Goal: Task Accomplishment & Management: Manage account settings

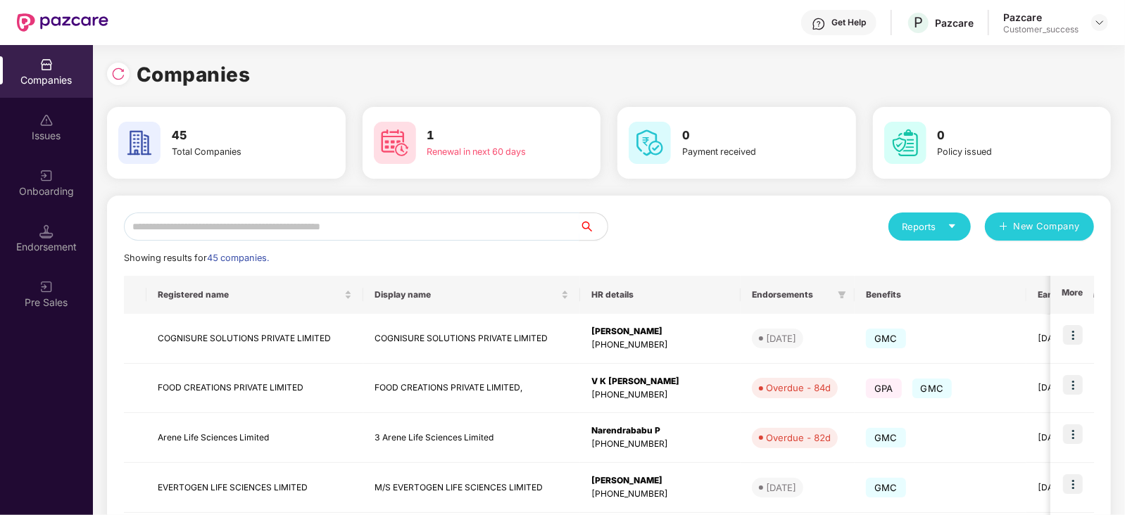
click at [194, 234] on input "text" at bounding box center [351, 227] width 455 height 28
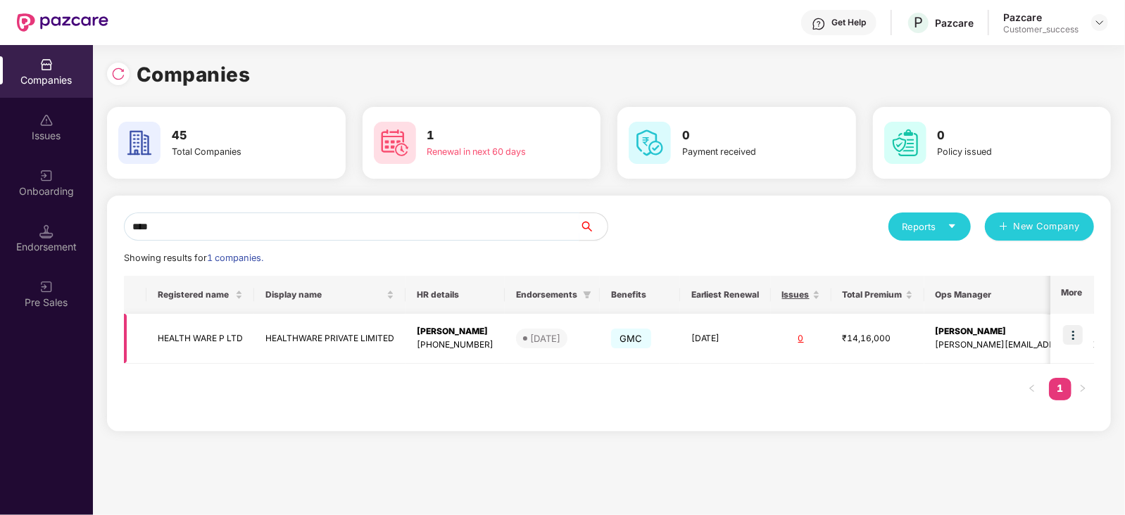
type input "****"
click at [443, 329] on div "[PERSON_NAME]" at bounding box center [455, 331] width 77 height 13
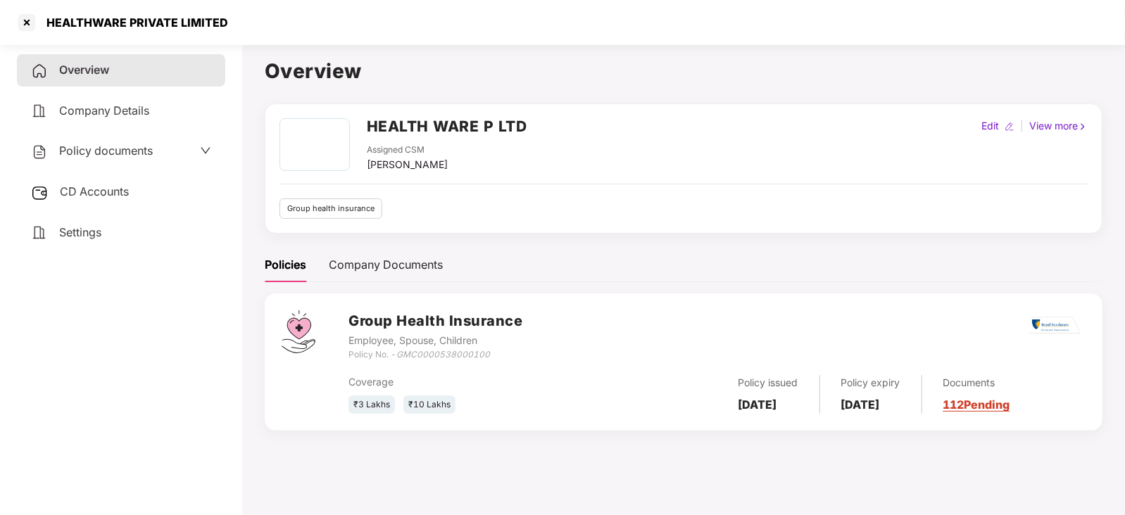
scroll to position [38, 0]
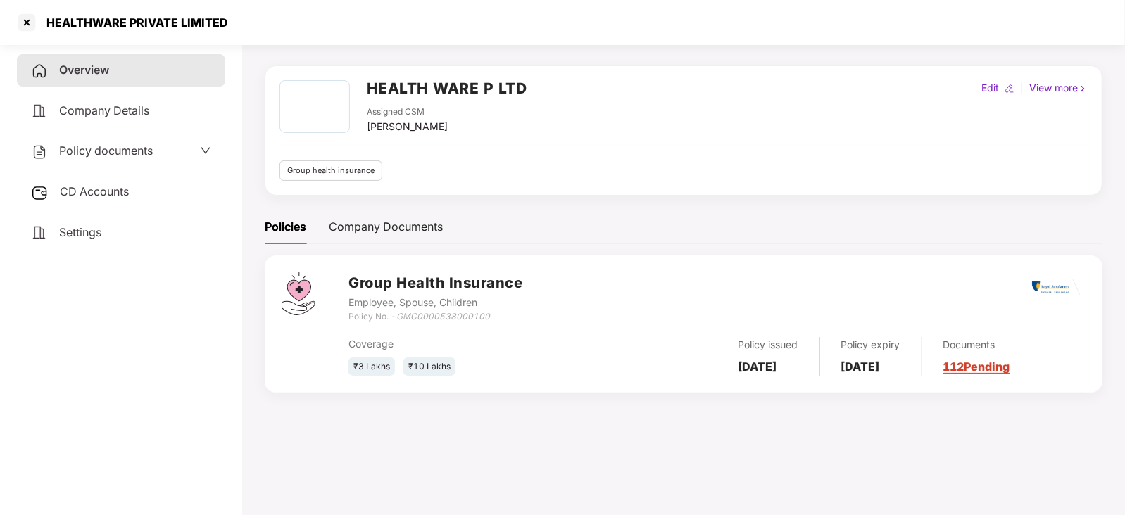
click at [1009, 367] on link "112 Pending" at bounding box center [976, 367] width 67 height 14
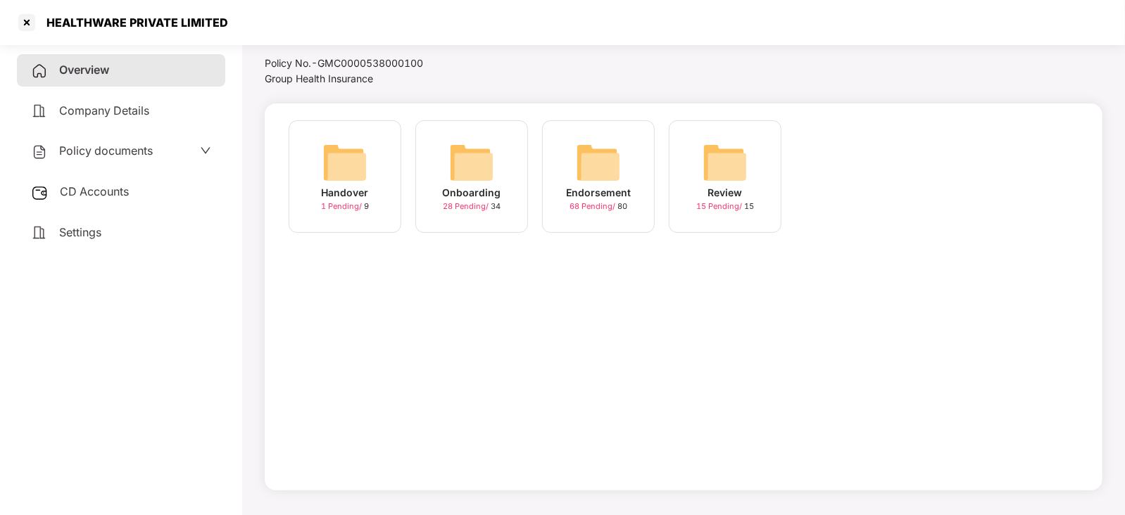
click at [605, 160] on img at bounding box center [598, 162] width 45 height 45
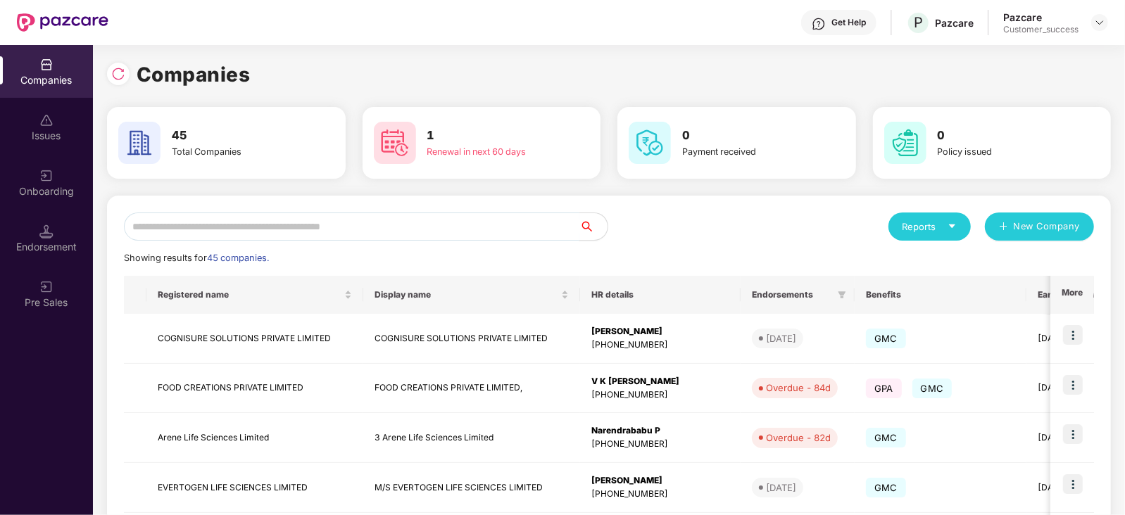
click at [222, 220] on input "text" at bounding box center [351, 227] width 455 height 28
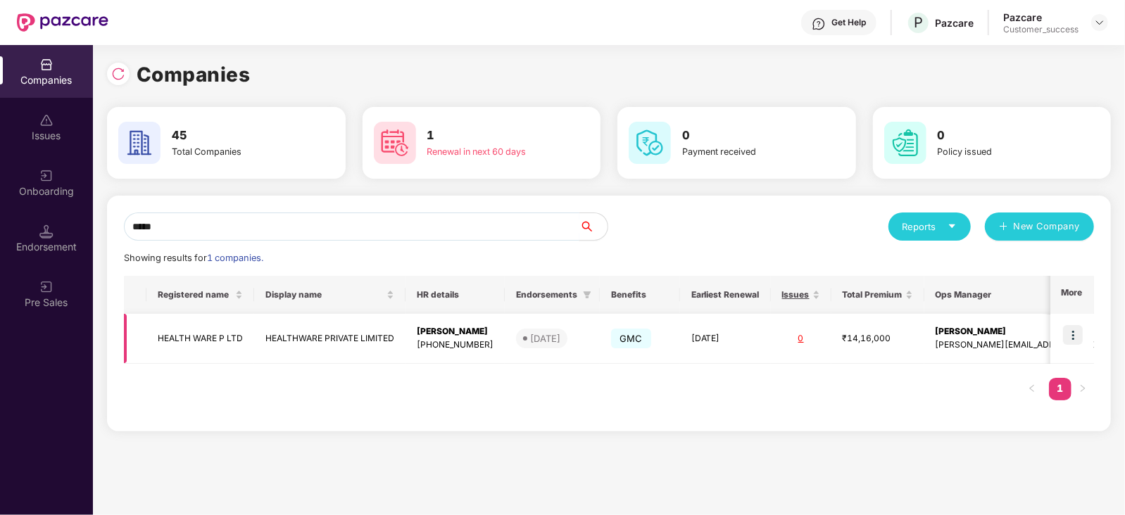
type input "*****"
click at [1071, 327] on img at bounding box center [1073, 335] width 20 height 20
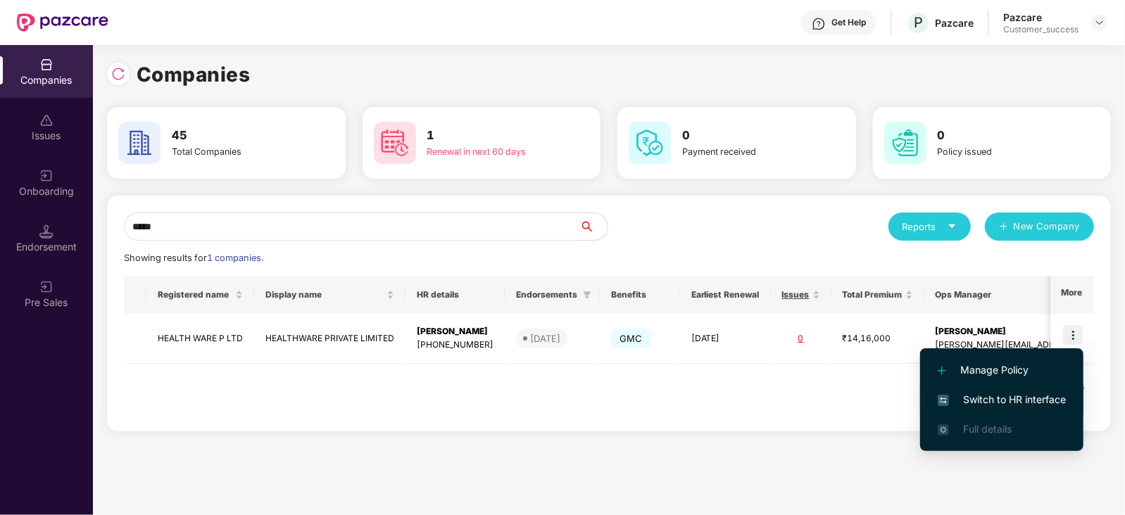
click at [1033, 401] on span "Switch to HR interface" at bounding box center [1002, 399] width 128 height 15
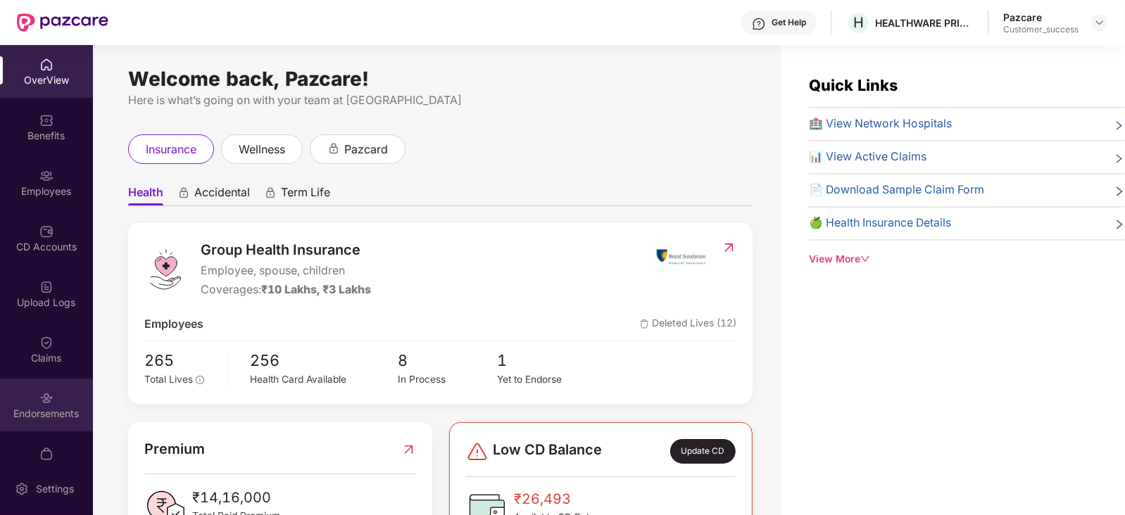
click at [34, 405] on div "Endorsements" at bounding box center [46, 405] width 93 height 53
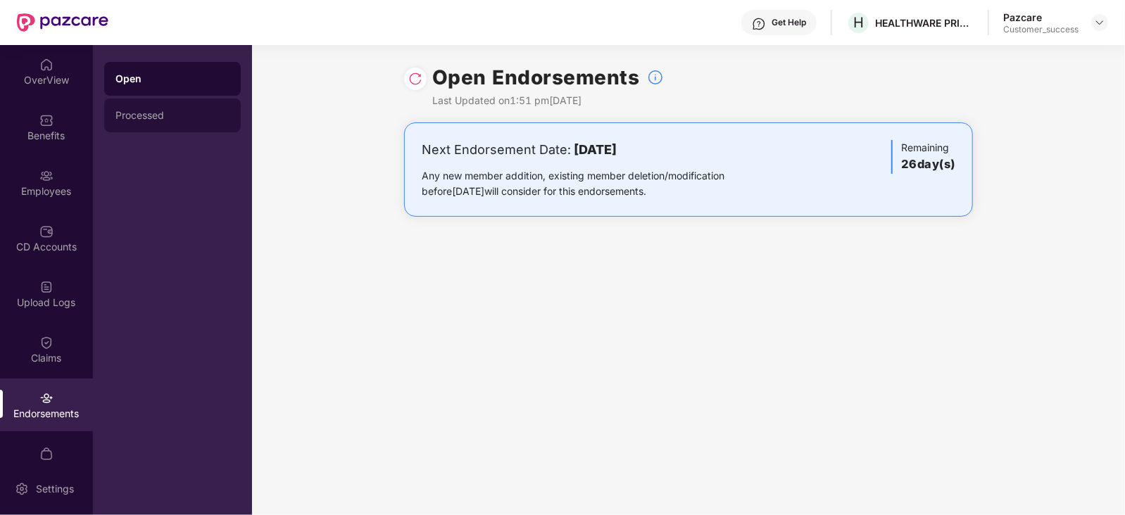
click at [156, 117] on div "Processed" at bounding box center [172, 115] width 114 height 11
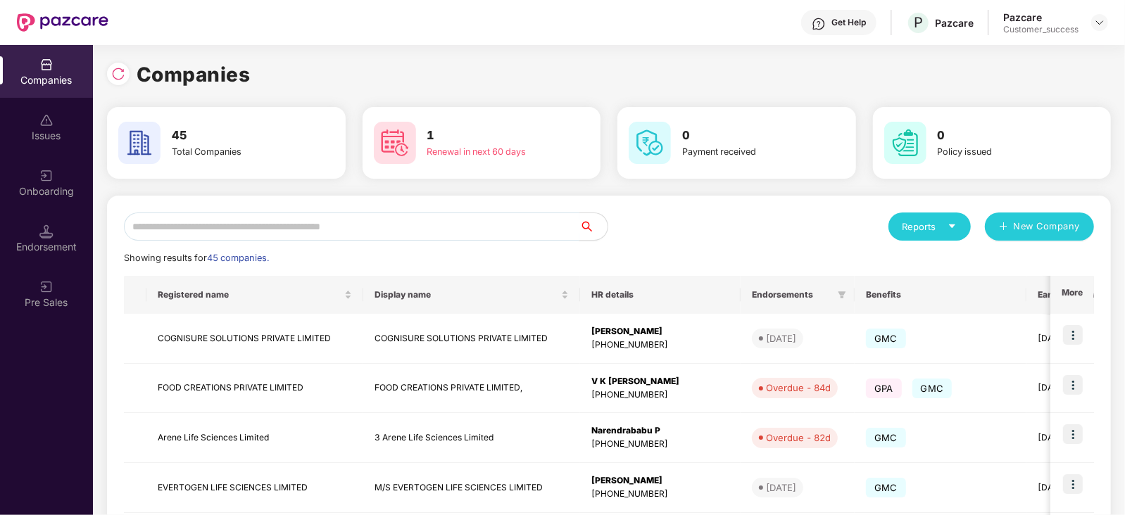
click at [282, 215] on input "text" at bounding box center [351, 227] width 455 height 28
click at [256, 232] on input "text" at bounding box center [351, 227] width 455 height 28
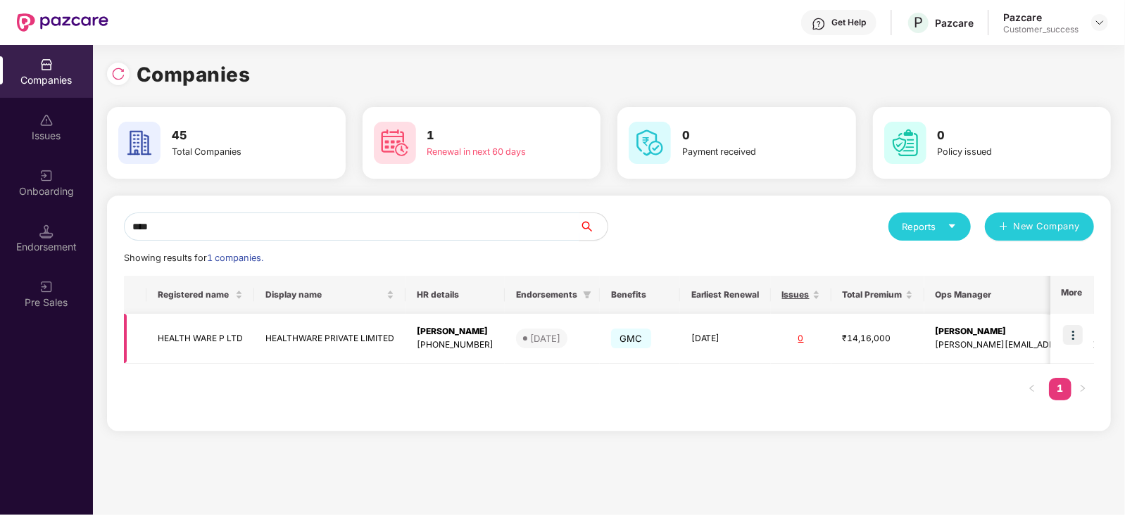
type input "****"
click at [481, 336] on div "[PERSON_NAME]" at bounding box center [455, 331] width 77 height 13
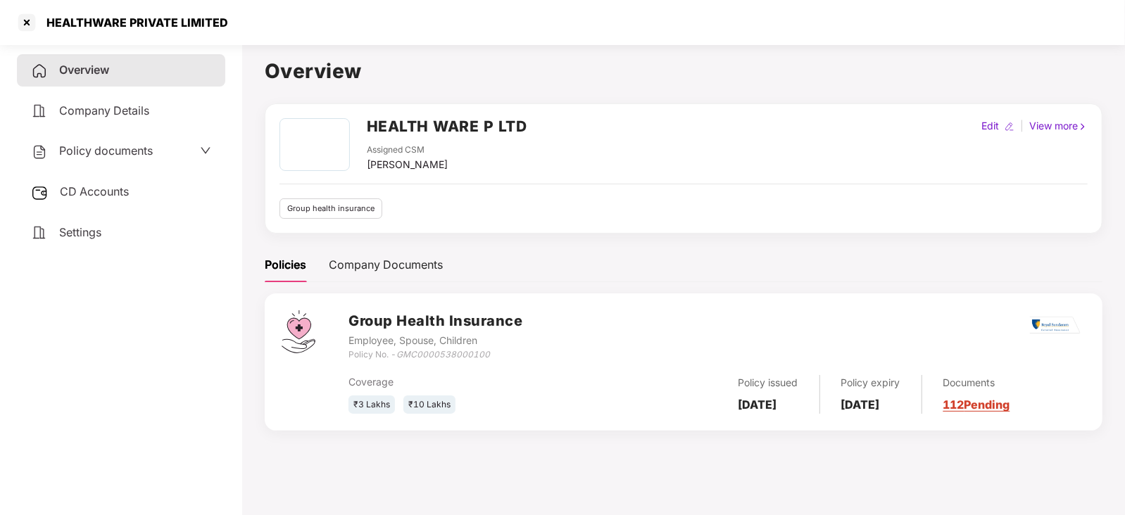
click at [1010, 403] on link "112 Pending" at bounding box center [976, 405] width 67 height 14
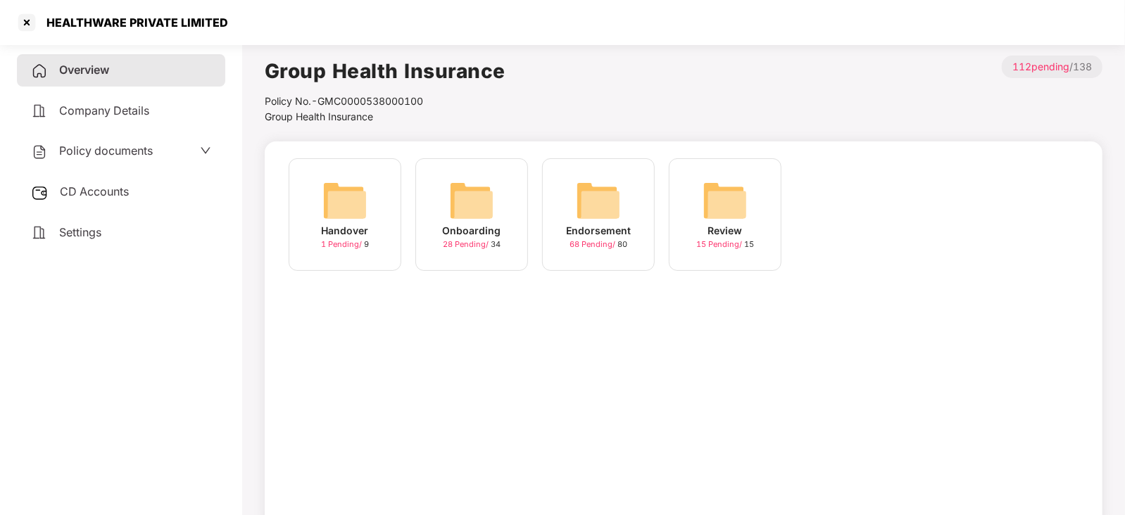
click at [586, 191] on img at bounding box center [598, 200] width 45 height 45
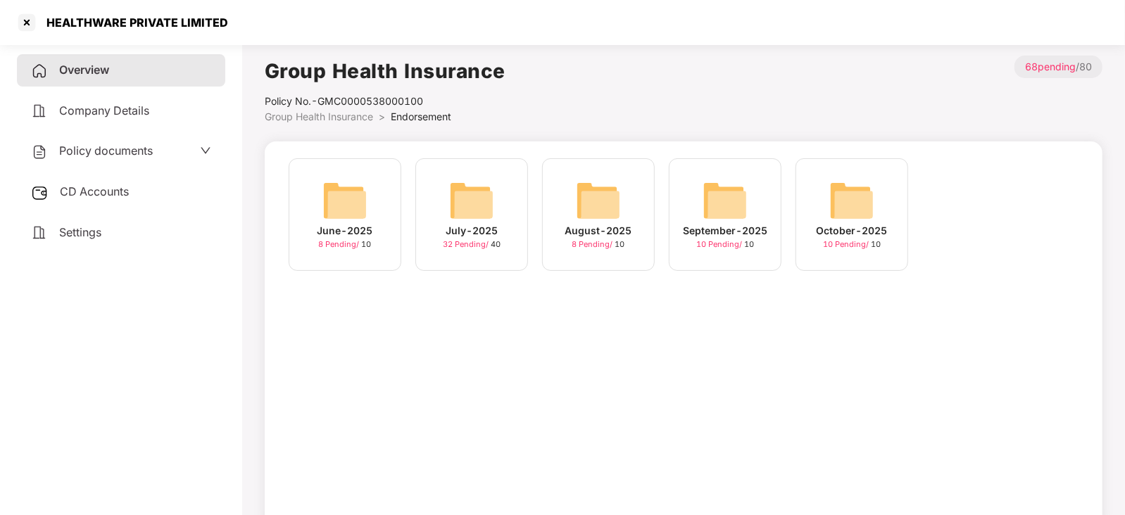
click at [593, 202] on img at bounding box center [598, 200] width 45 height 45
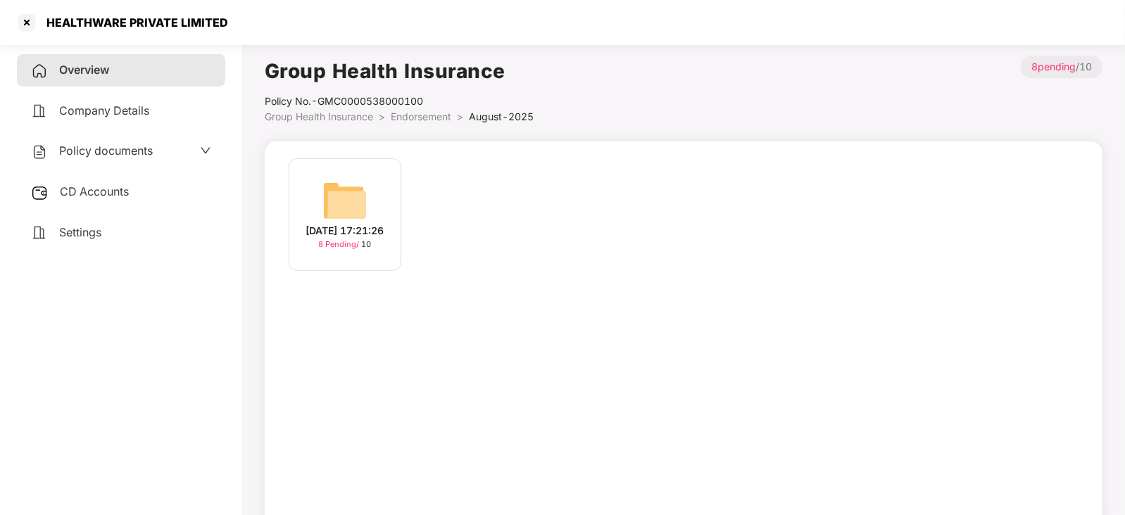
click at [351, 204] on img at bounding box center [344, 200] width 45 height 45
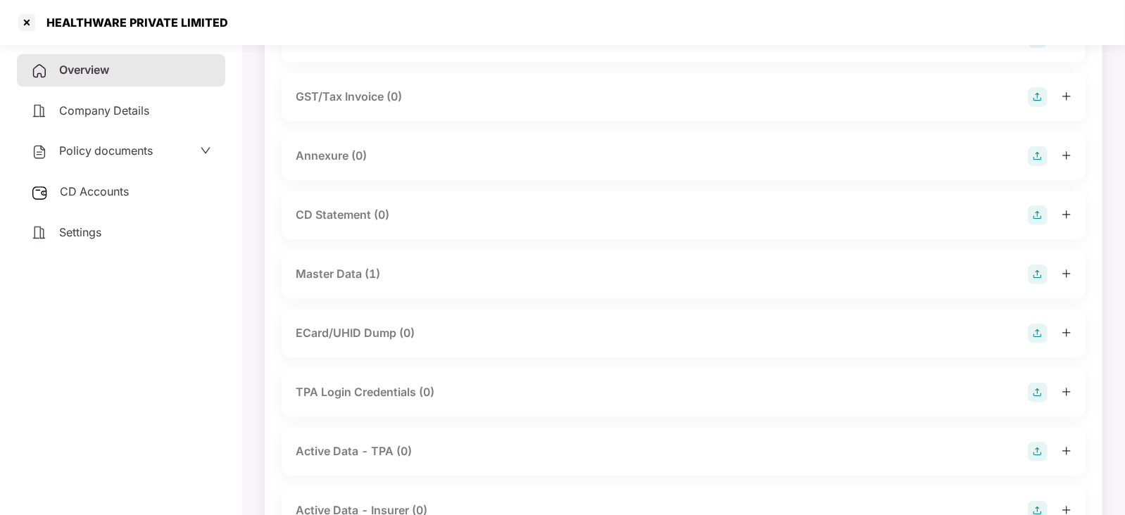
scroll to position [204, 0]
click at [318, 278] on div "Master Data (1)" at bounding box center [338, 274] width 84 height 18
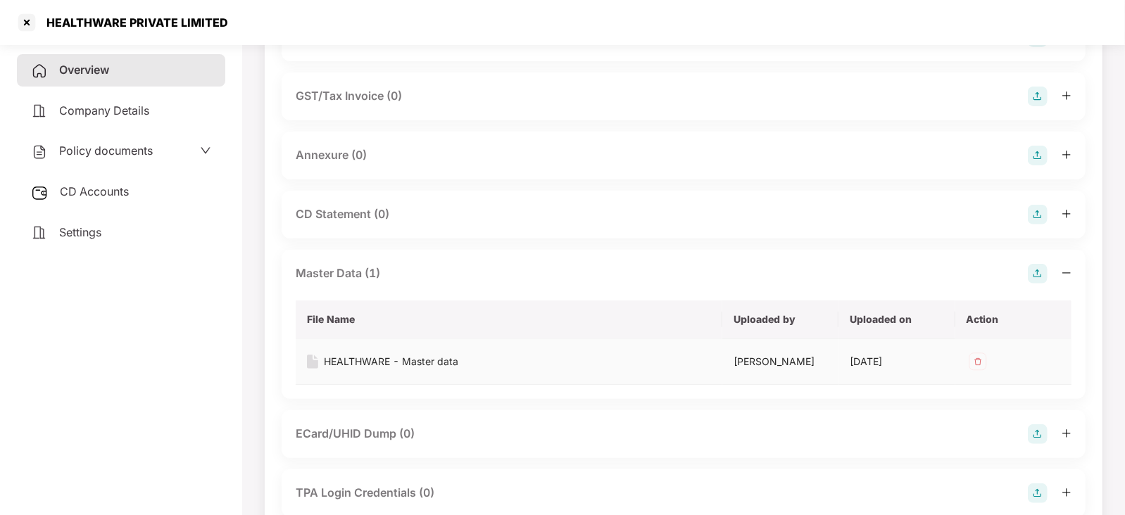
click at [363, 359] on div "HEALTHWARE - Master data" at bounding box center [391, 361] width 134 height 15
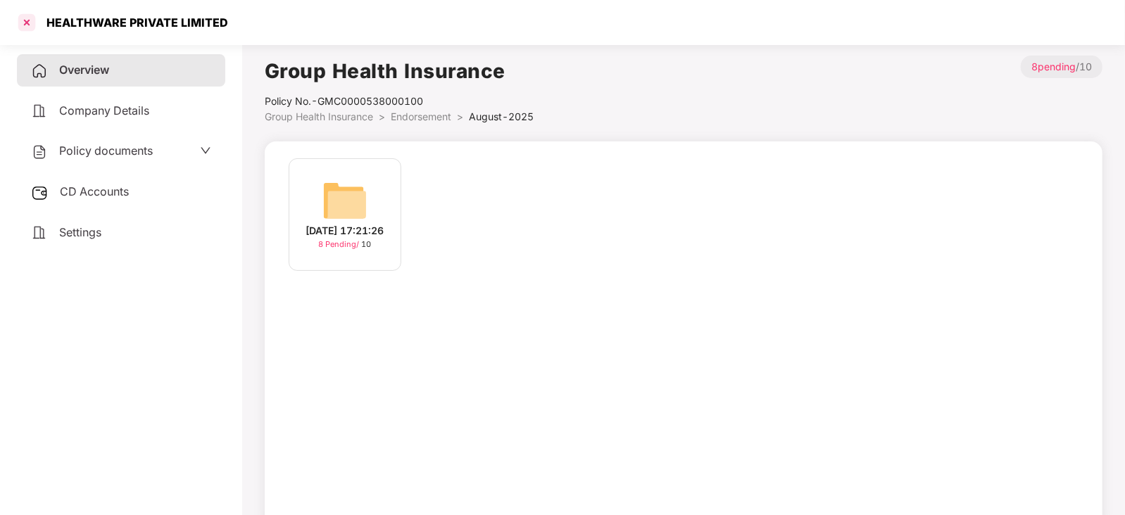
click at [26, 15] on div at bounding box center [26, 22] width 23 height 23
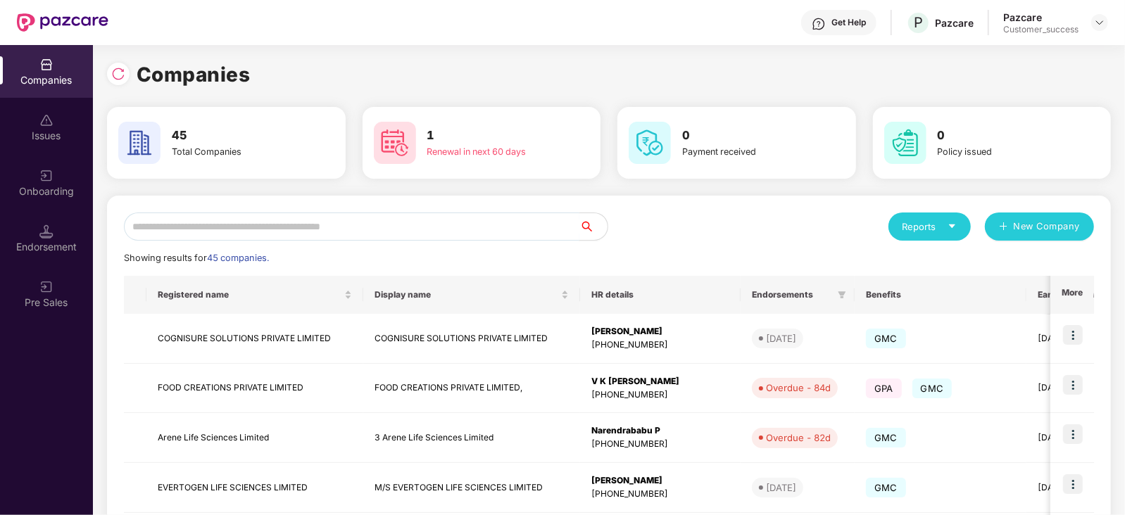
click at [301, 227] on input "text" at bounding box center [351, 227] width 455 height 28
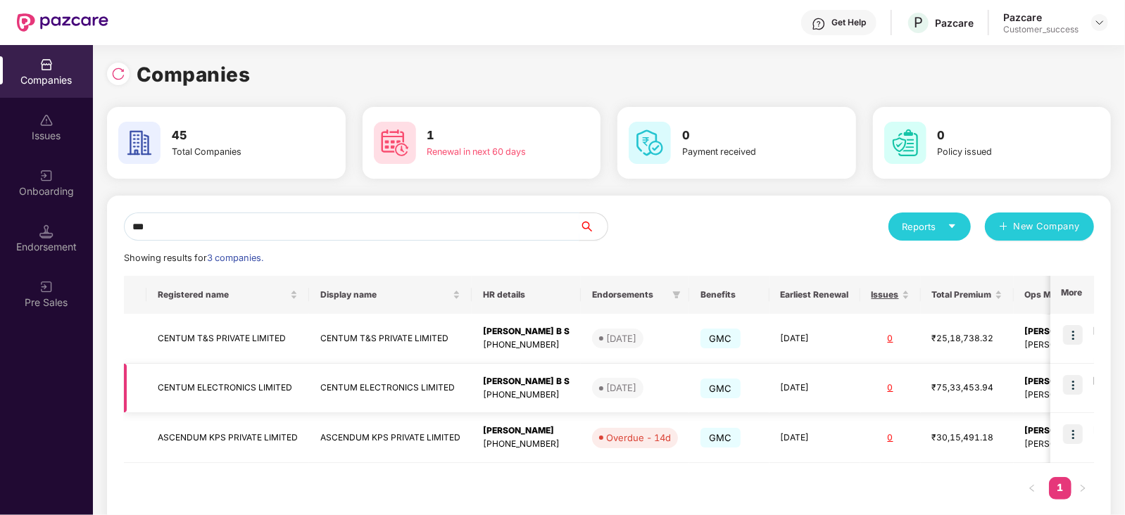
type input "***"
click at [1074, 389] on img at bounding box center [1073, 385] width 20 height 20
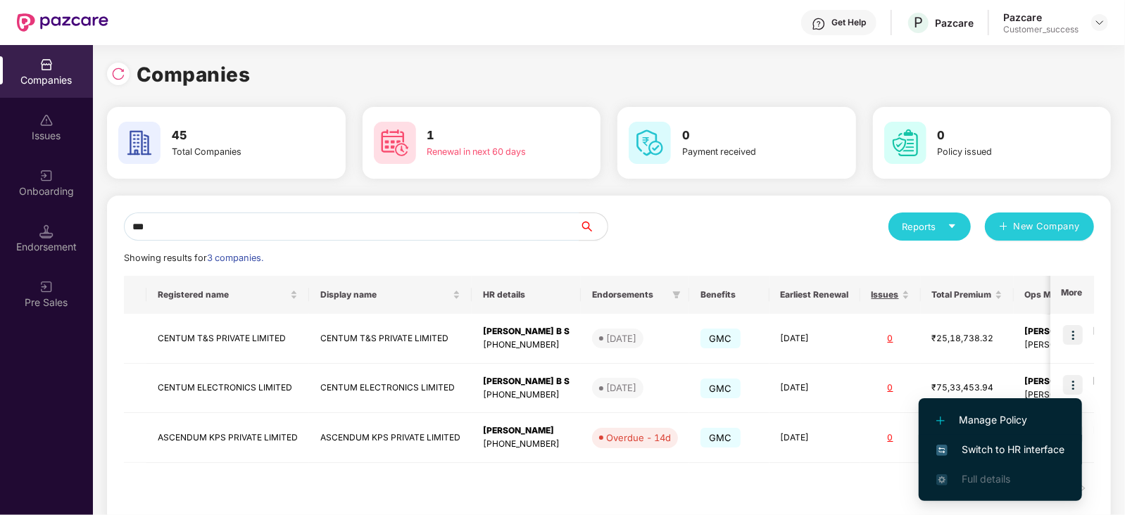
click at [1019, 442] on span "Switch to HR interface" at bounding box center [1000, 449] width 128 height 15
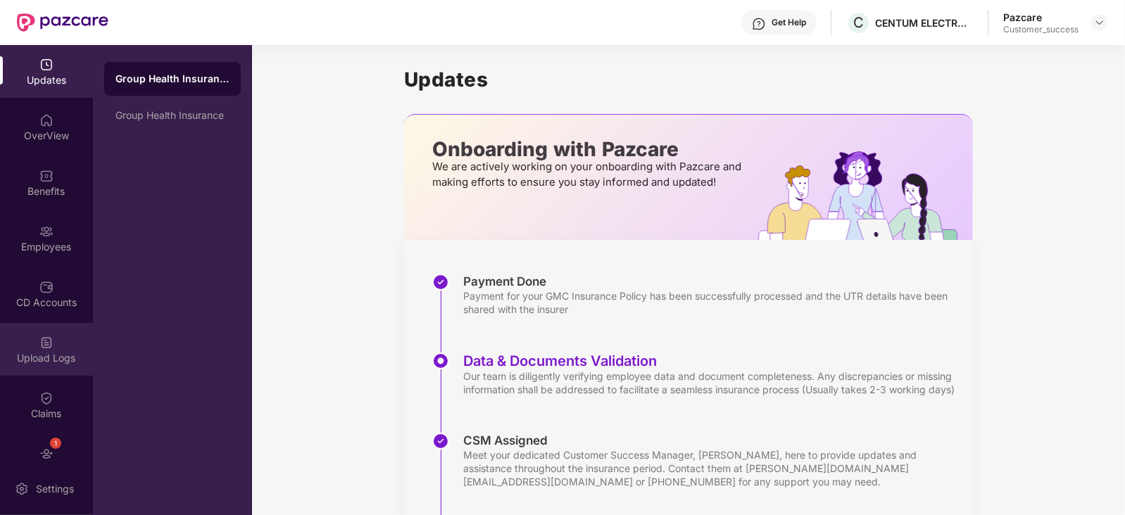
scroll to position [83, 0]
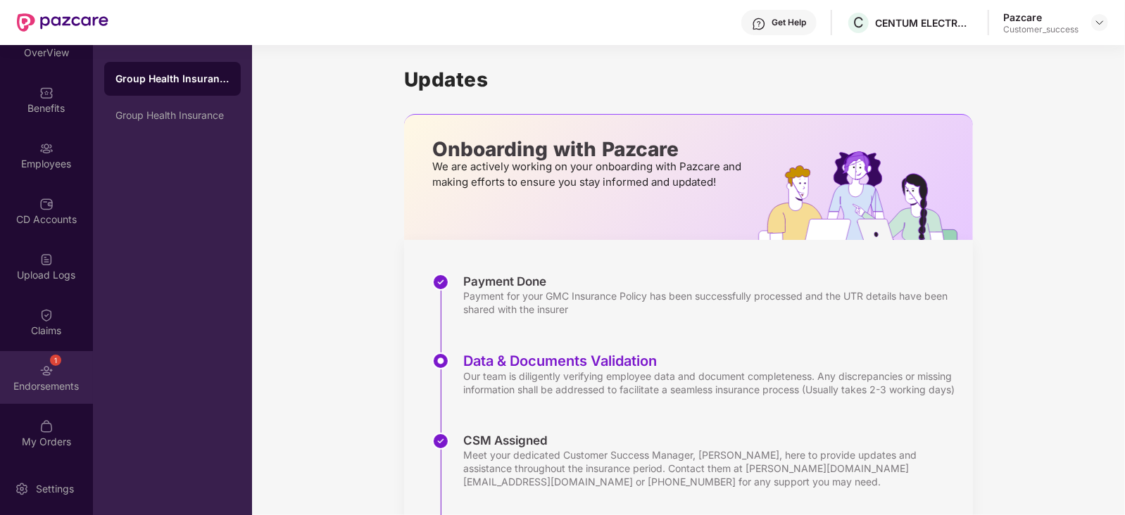
click at [42, 383] on div "Endorsements" at bounding box center [46, 386] width 93 height 14
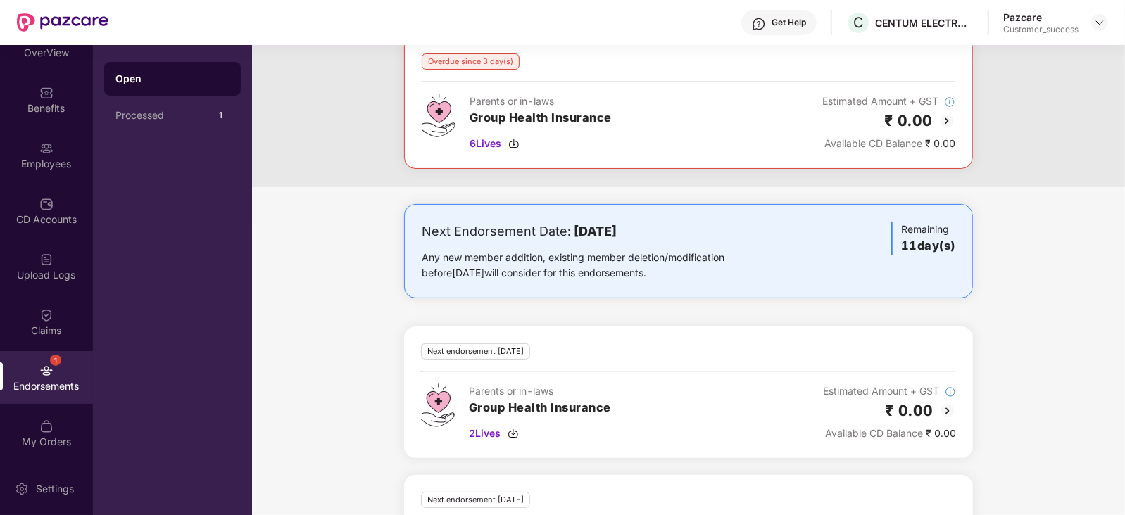
scroll to position [84, 0]
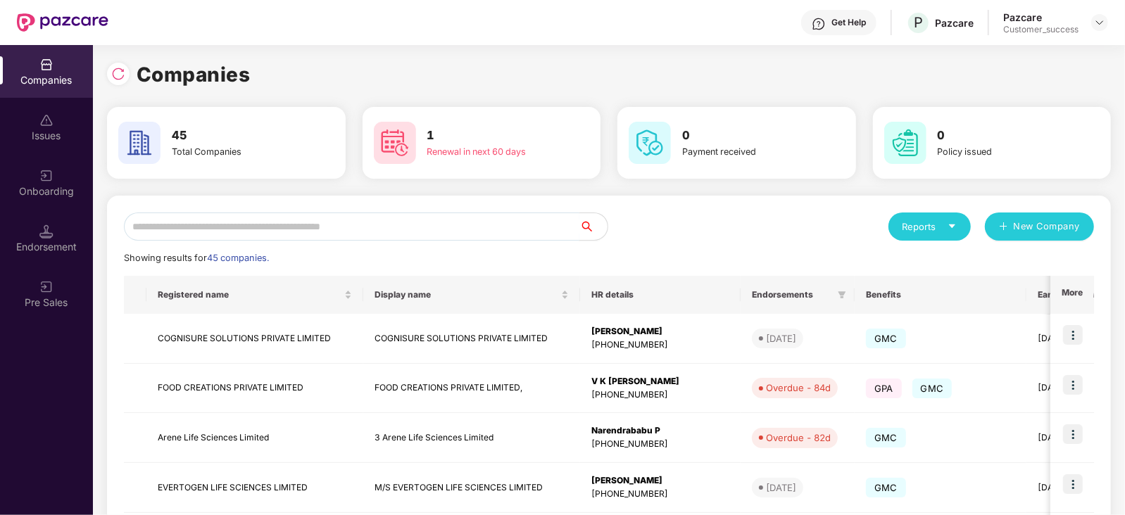
click at [196, 228] on input "text" at bounding box center [351, 227] width 455 height 28
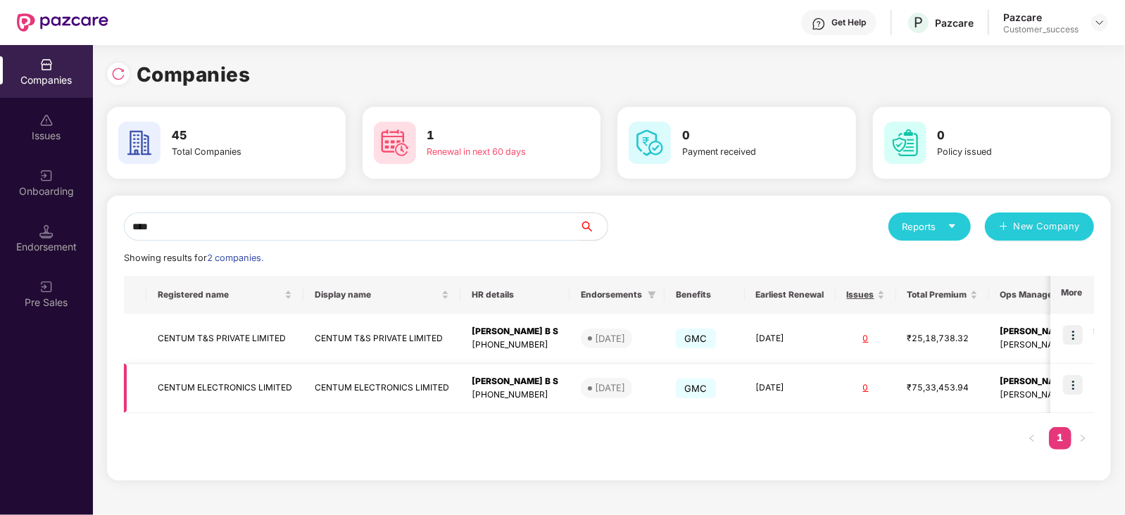
type input "****"
click at [1074, 385] on img at bounding box center [1073, 385] width 20 height 20
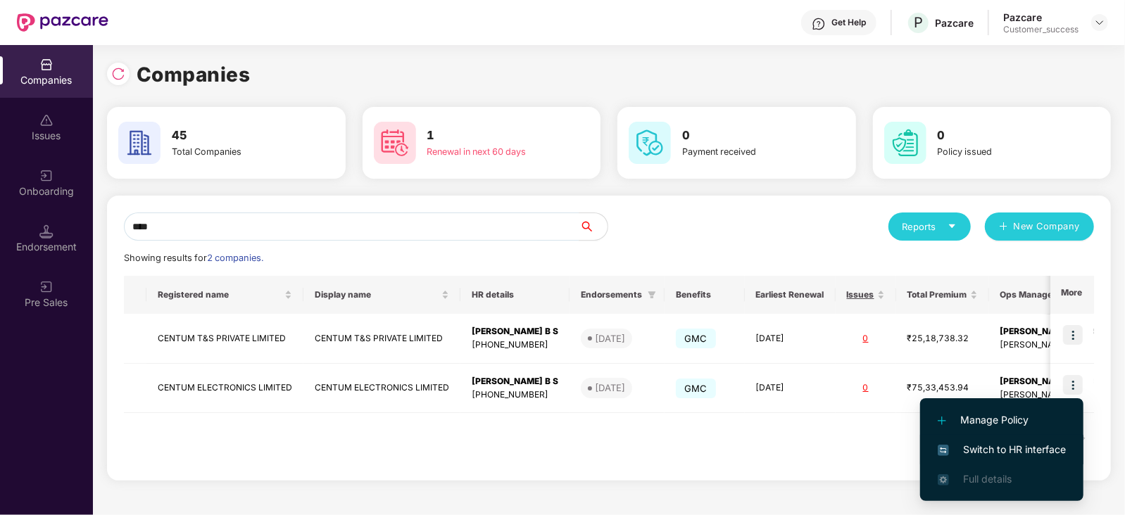
click at [1016, 450] on span "Switch to HR interface" at bounding box center [1002, 449] width 128 height 15
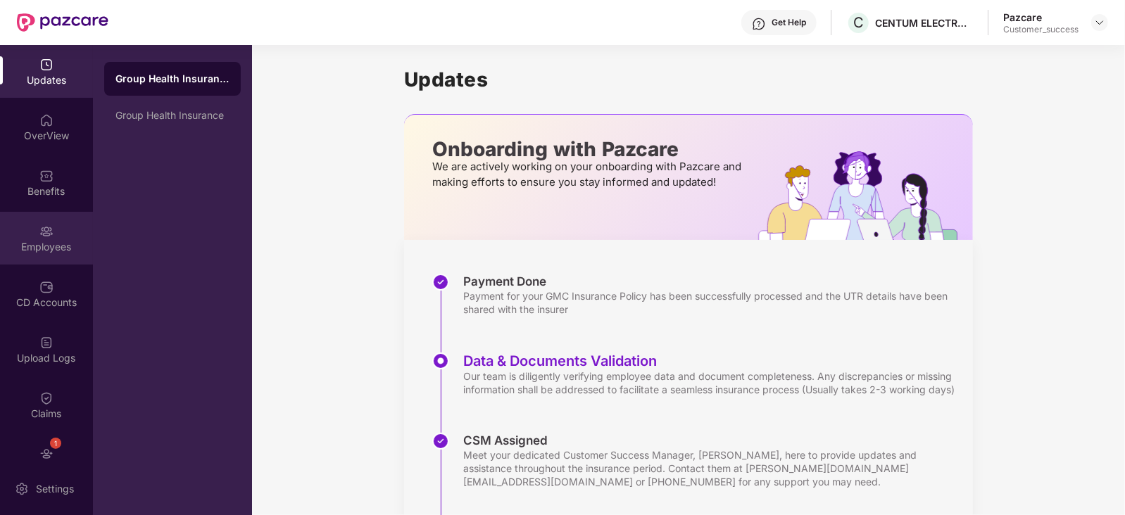
click at [48, 242] on div "Employees" at bounding box center [46, 247] width 93 height 14
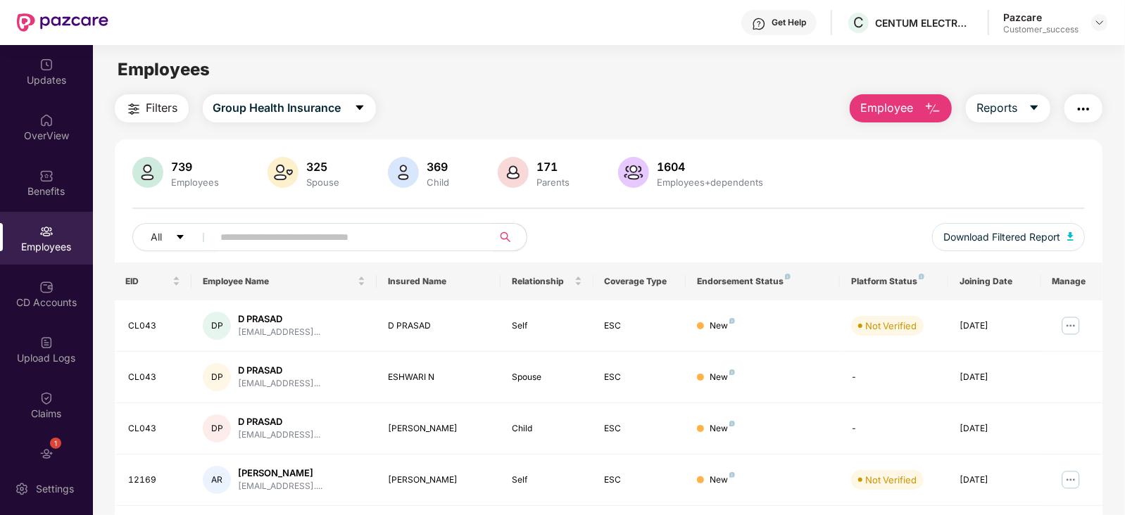
click at [154, 112] on span "Filters" at bounding box center [162, 108] width 32 height 18
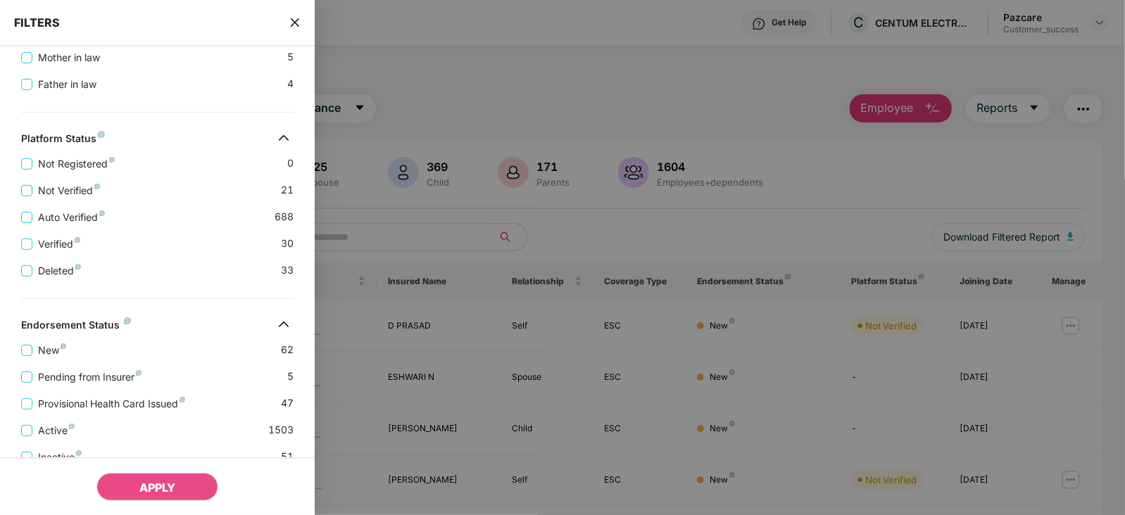
scroll to position [484, 0]
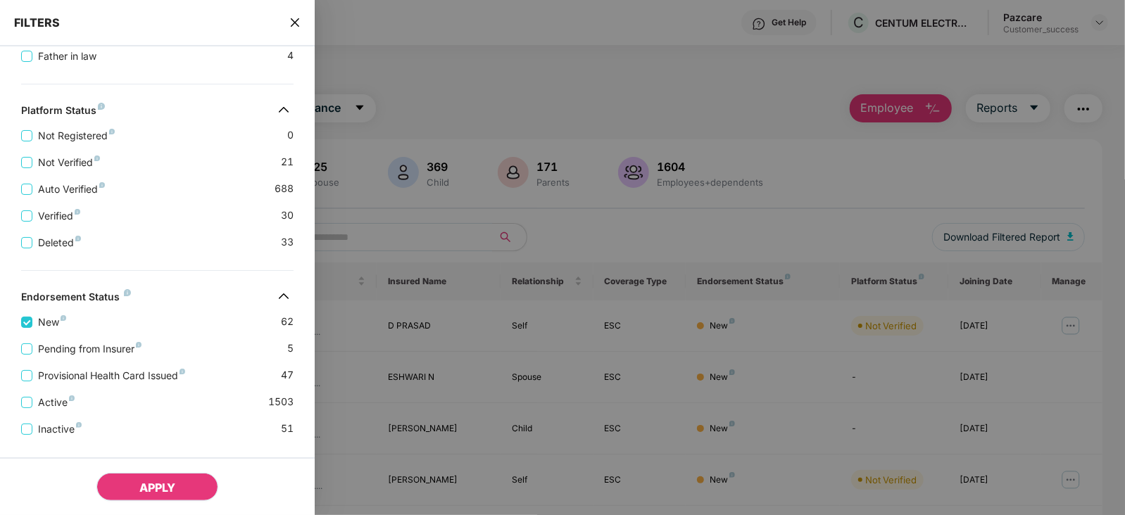
click at [155, 481] on span "APPLY" at bounding box center [157, 488] width 36 height 14
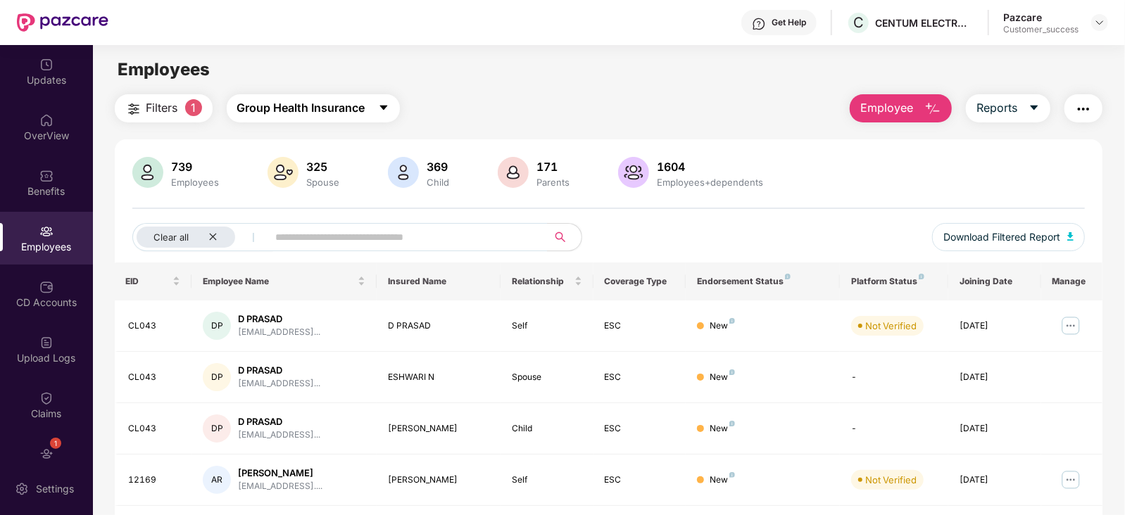
click at [383, 100] on button "Group Health Insurance" at bounding box center [313, 108] width 173 height 28
click at [498, 73] on div "Employees" at bounding box center [608, 69] width 1031 height 27
click at [389, 107] on icon "caret-down" at bounding box center [383, 107] width 11 height 11
click at [510, 82] on main "Employees Filters 1 Group Health Insurance Employee Reports 739 Employees 325 S…" at bounding box center [608, 302] width 1031 height 515
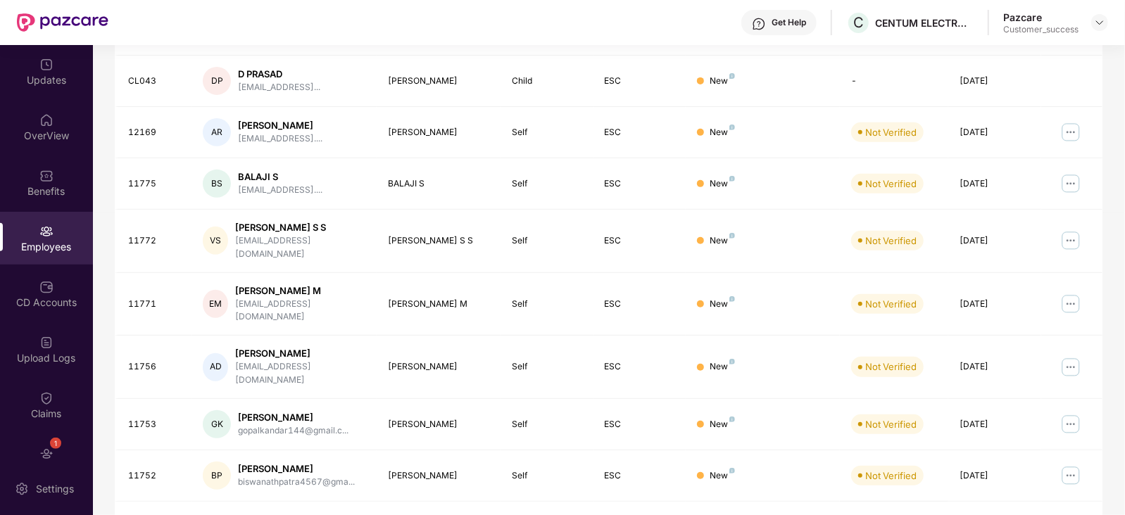
scroll to position [0, 0]
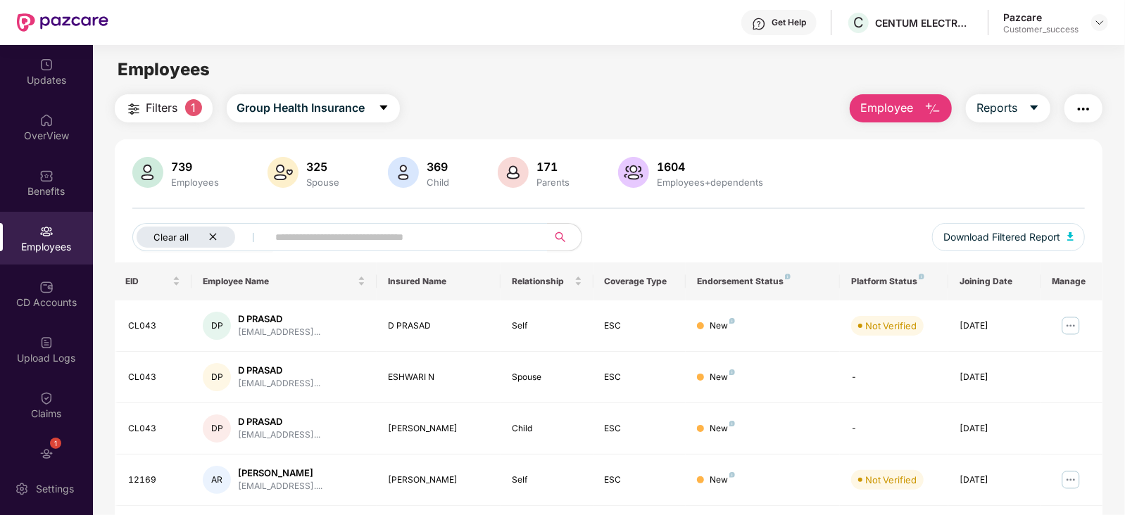
click at [213, 237] on icon "close" at bounding box center [213, 237] width 7 height 7
click at [271, 233] on input "text" at bounding box center [347, 237] width 253 height 21
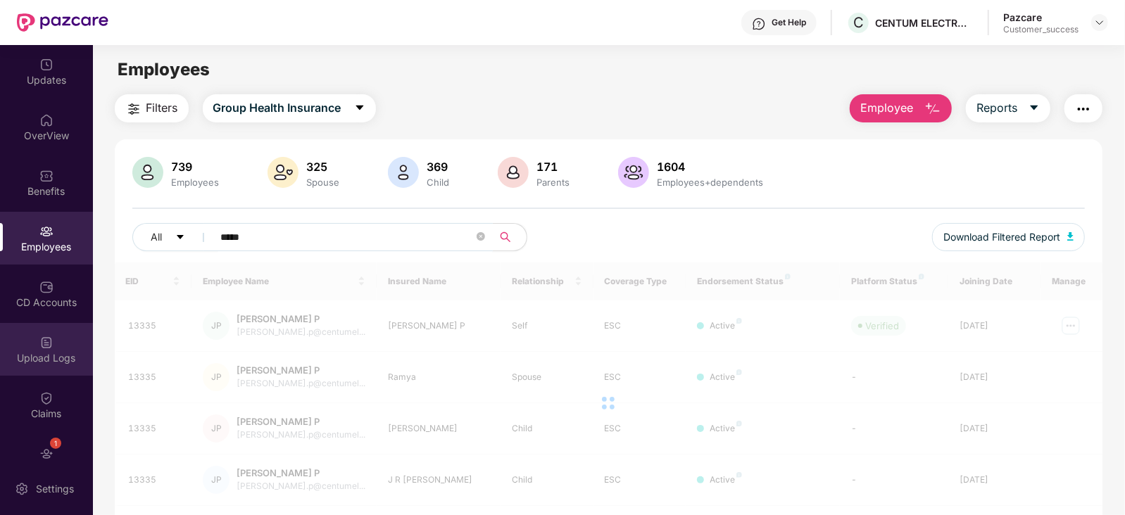
type input "*****"
